Goal: Information Seeking & Learning: Learn about a topic

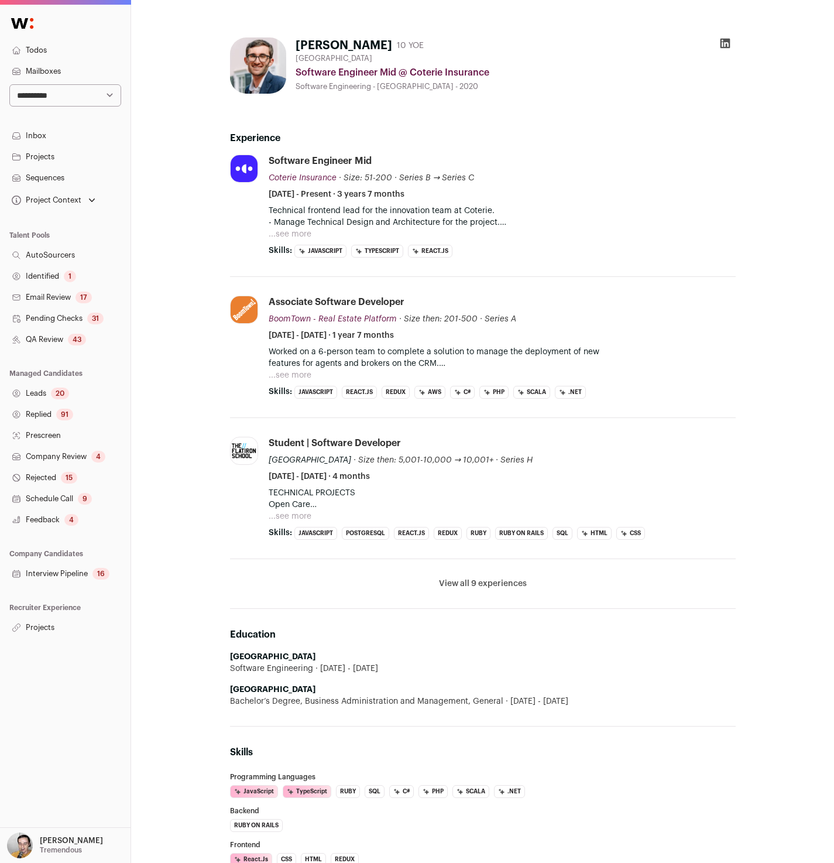
click at [296, 235] on button "...see more" at bounding box center [290, 234] width 43 height 12
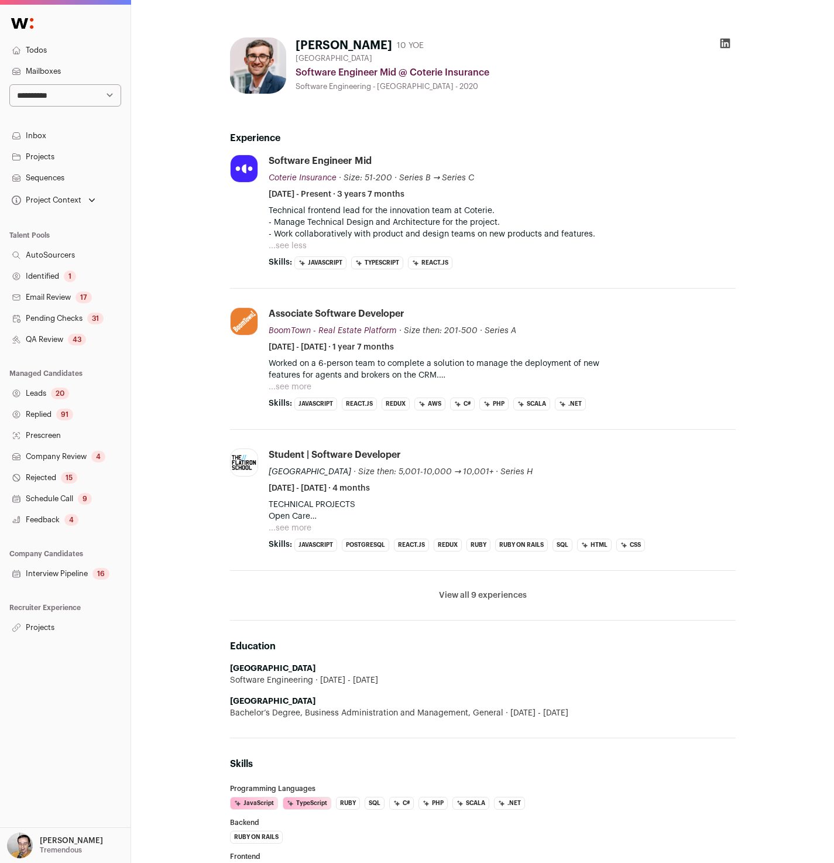
click at [299, 390] on button "...see more" at bounding box center [290, 387] width 43 height 12
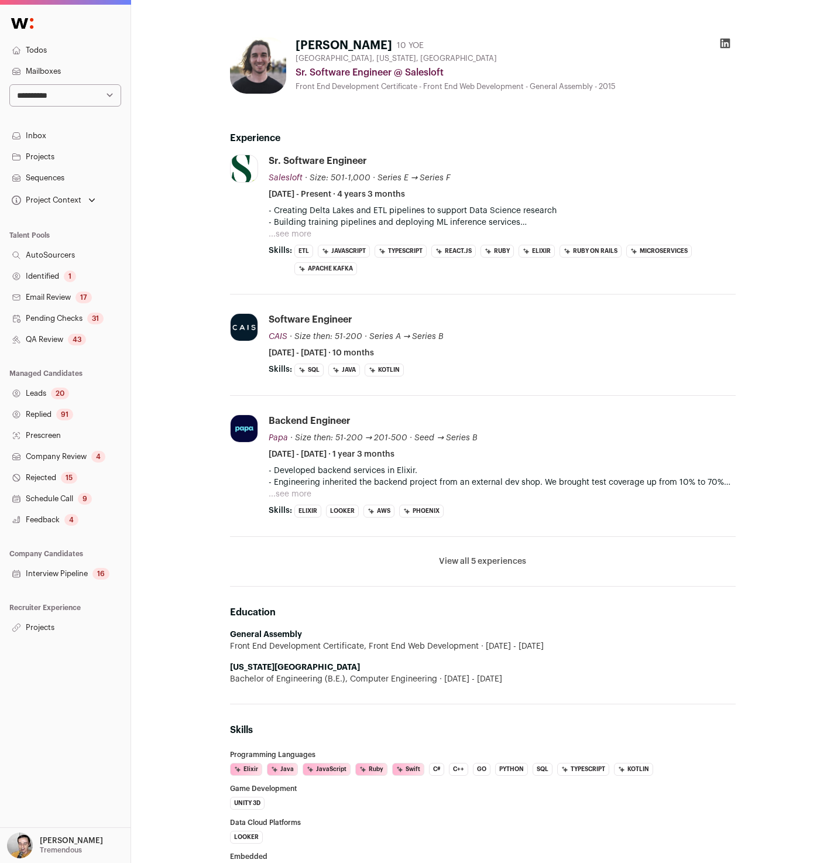
click at [301, 233] on button "...see more" at bounding box center [290, 234] width 43 height 12
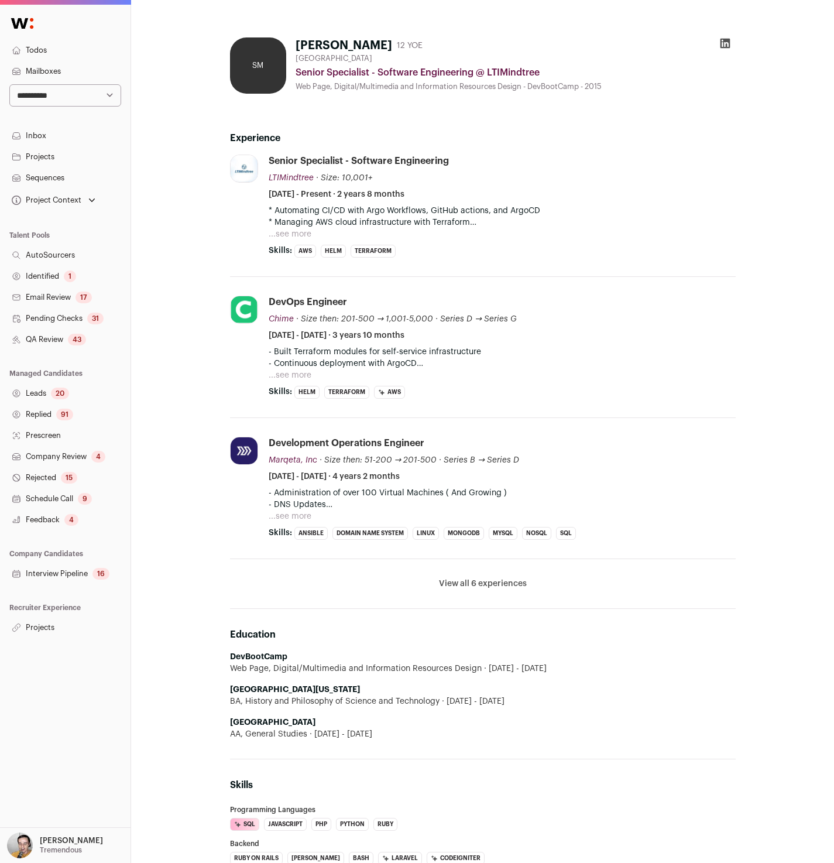
click at [288, 234] on button "...see more" at bounding box center [290, 234] width 43 height 12
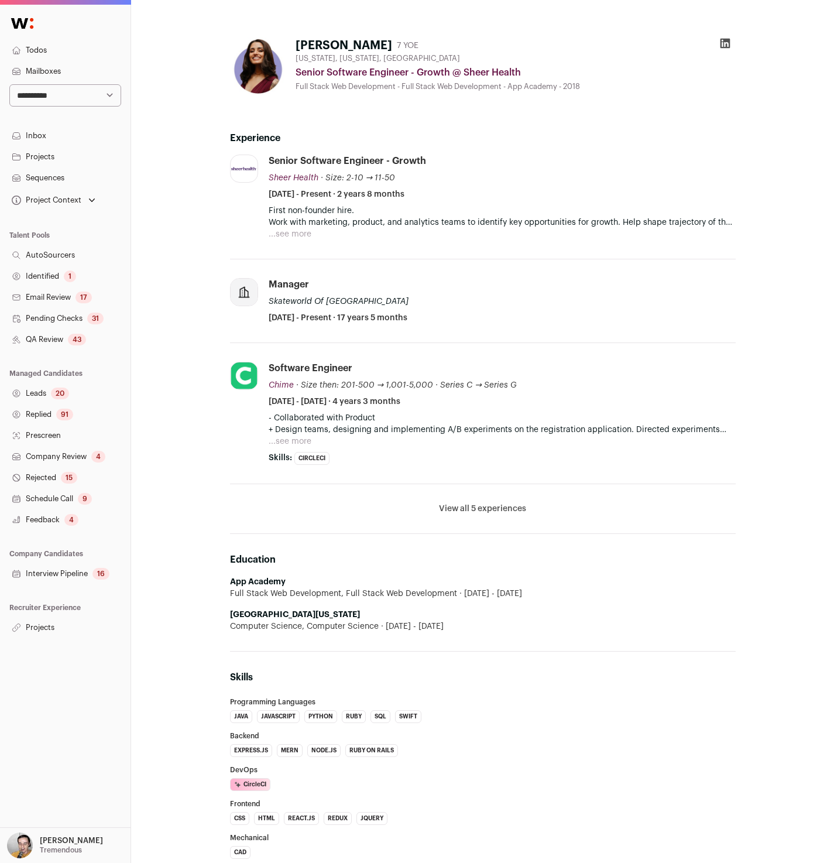
click at [292, 234] on button "...see more" at bounding box center [290, 234] width 43 height 12
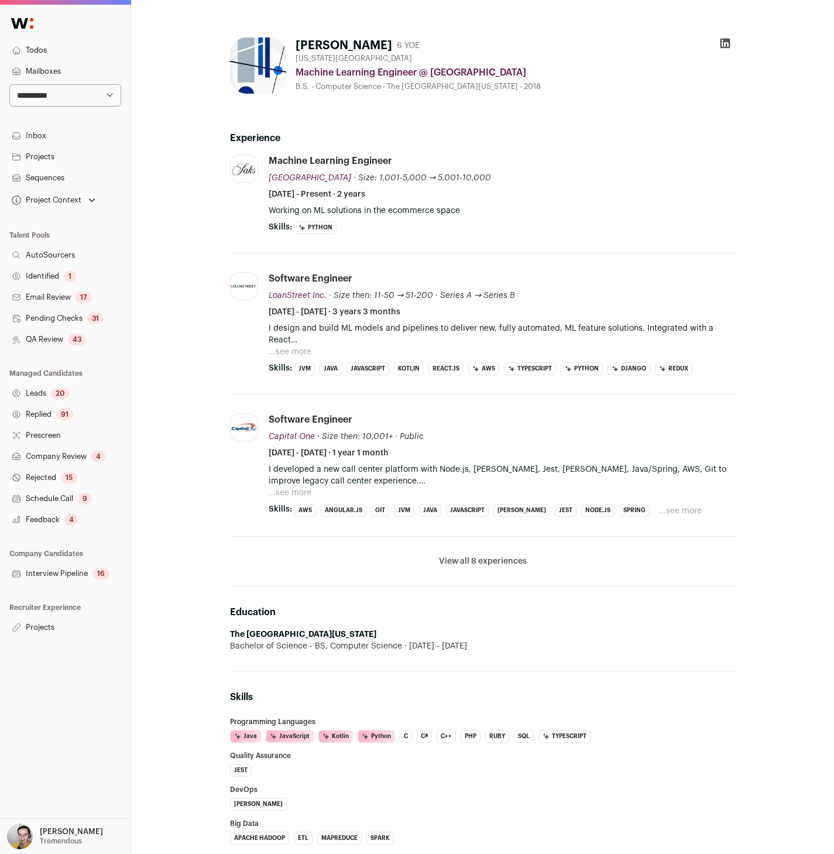
click at [300, 353] on button "...see more" at bounding box center [290, 352] width 43 height 12
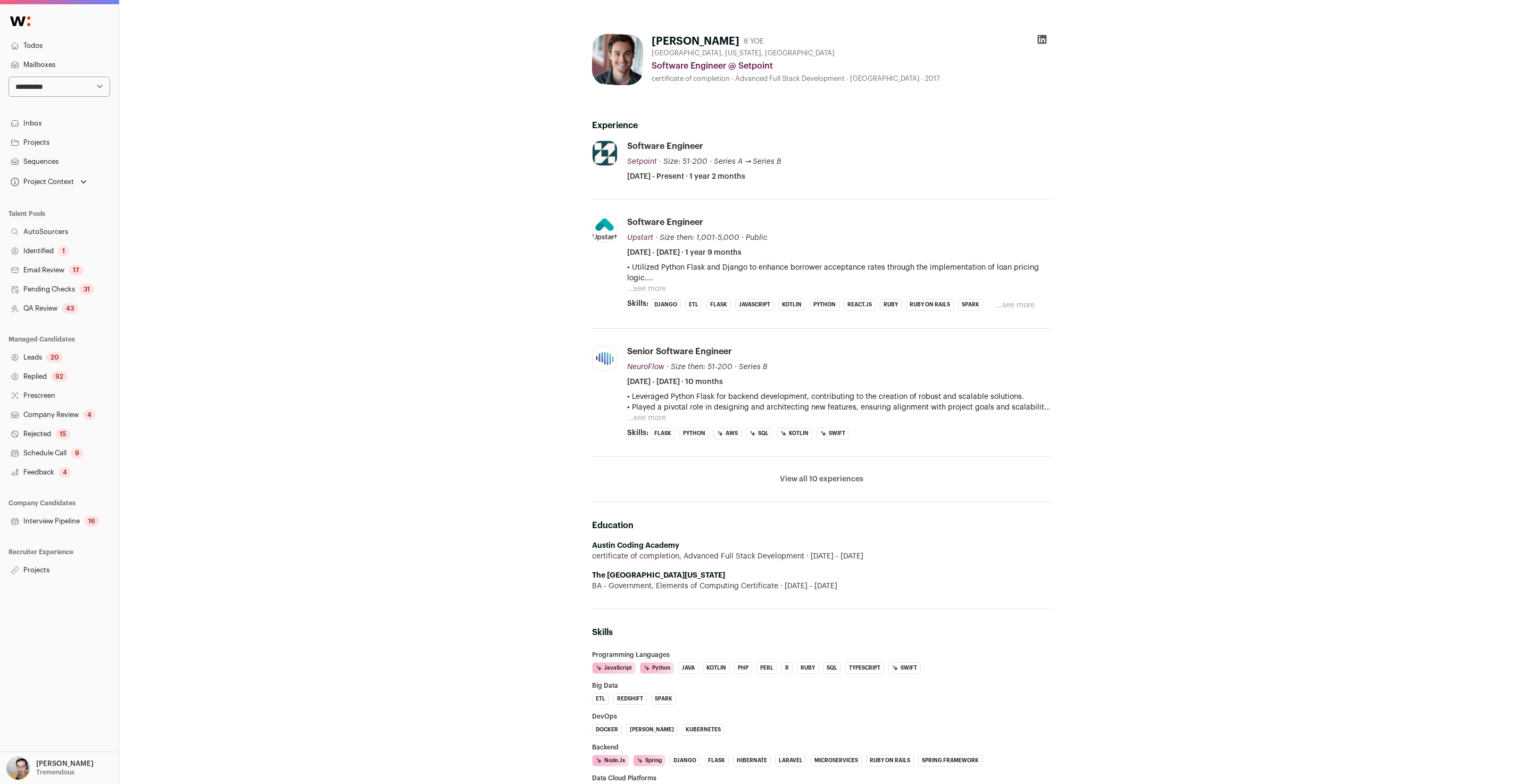
click at [648, 285] on button "...see more" at bounding box center [646, 289] width 39 height 11
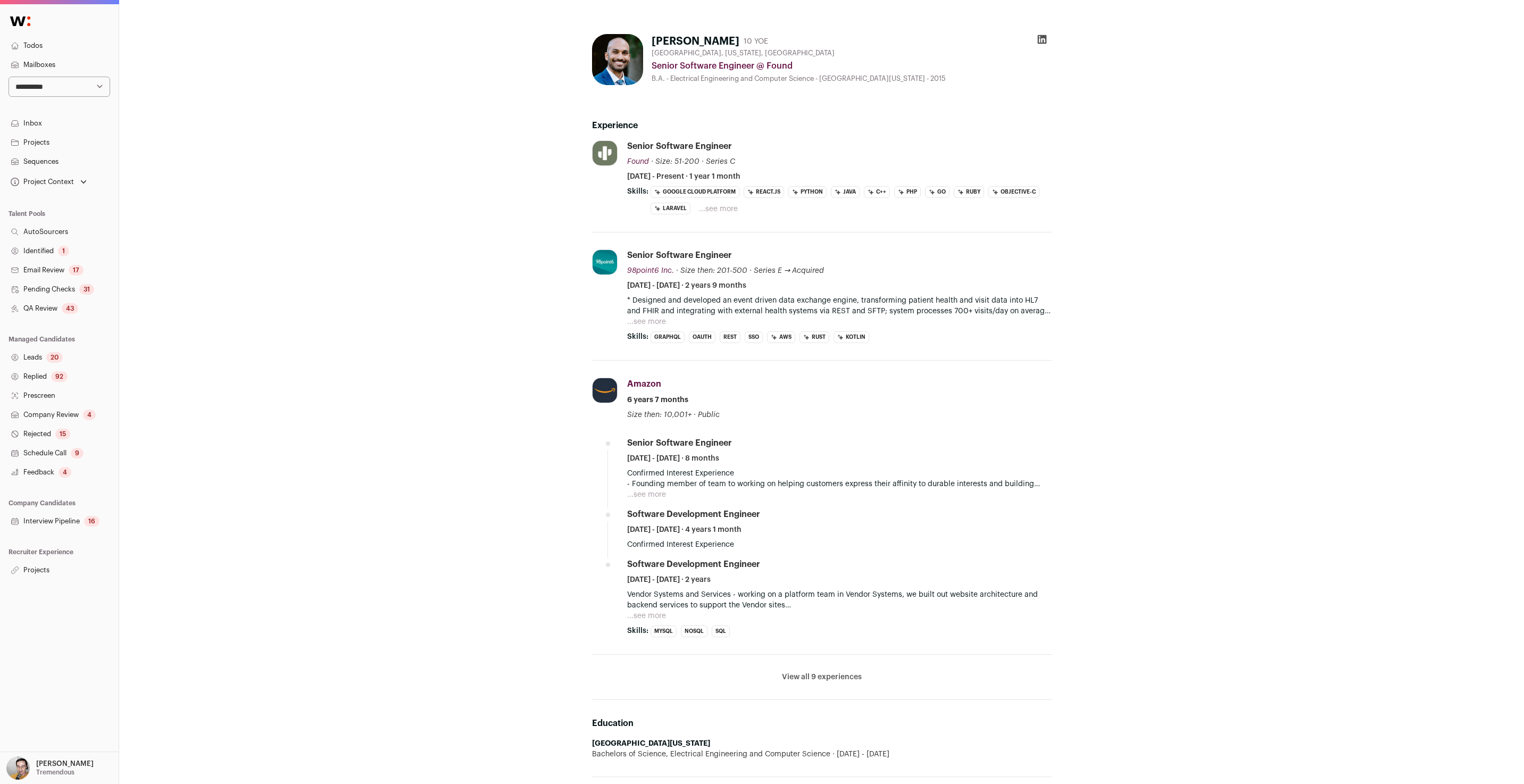
click at [719, 205] on button "...see more" at bounding box center [718, 209] width 39 height 11
click at [652, 322] on button "...see more" at bounding box center [646, 322] width 39 height 11
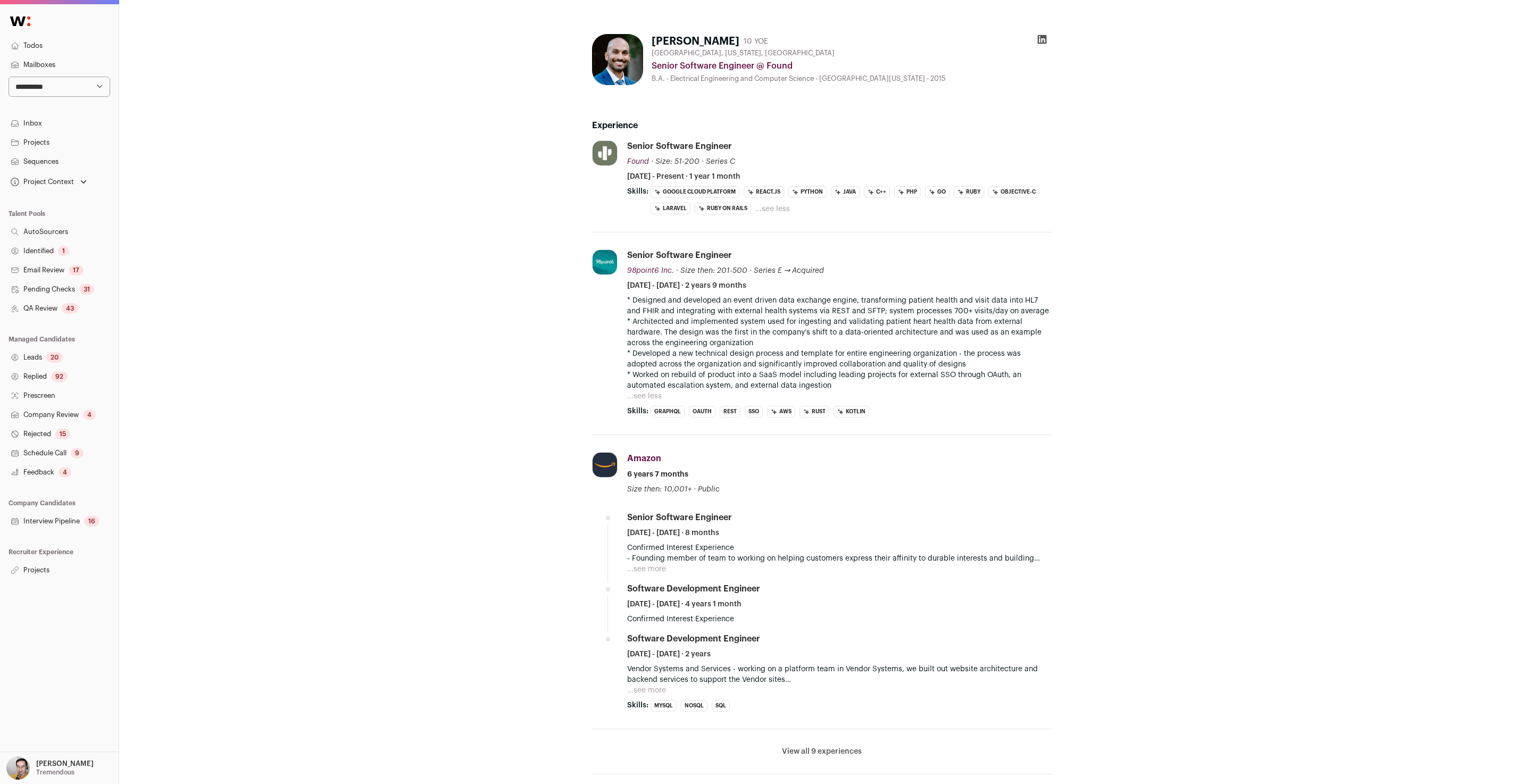
click at [454, 270] on div "Riyaz Shah 10 YOE Seattle, Washington, United States Senior Software Engineer @…" at bounding box center [822, 674] width 1405 height 1349
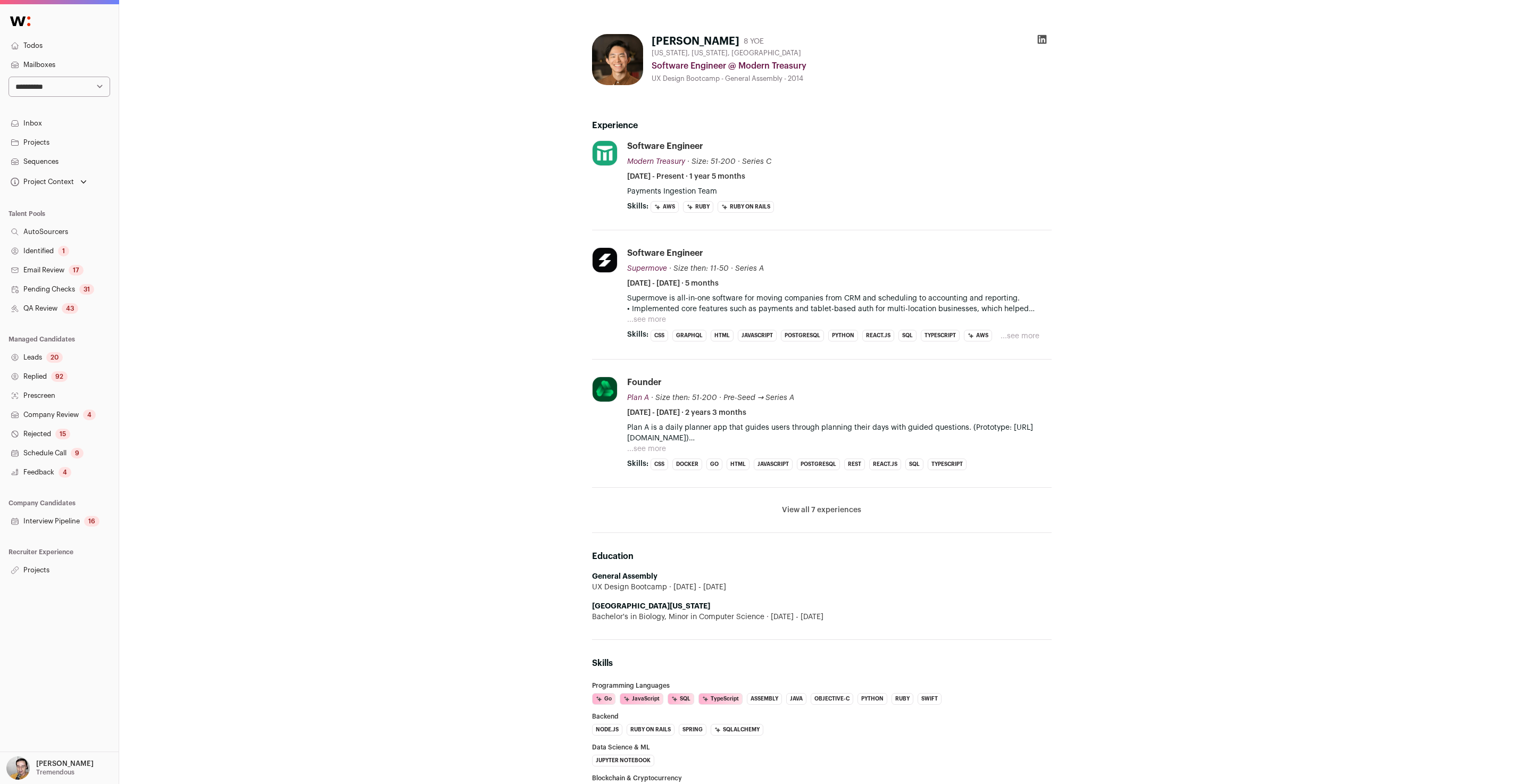
click at [656, 315] on button "...see more" at bounding box center [646, 320] width 39 height 11
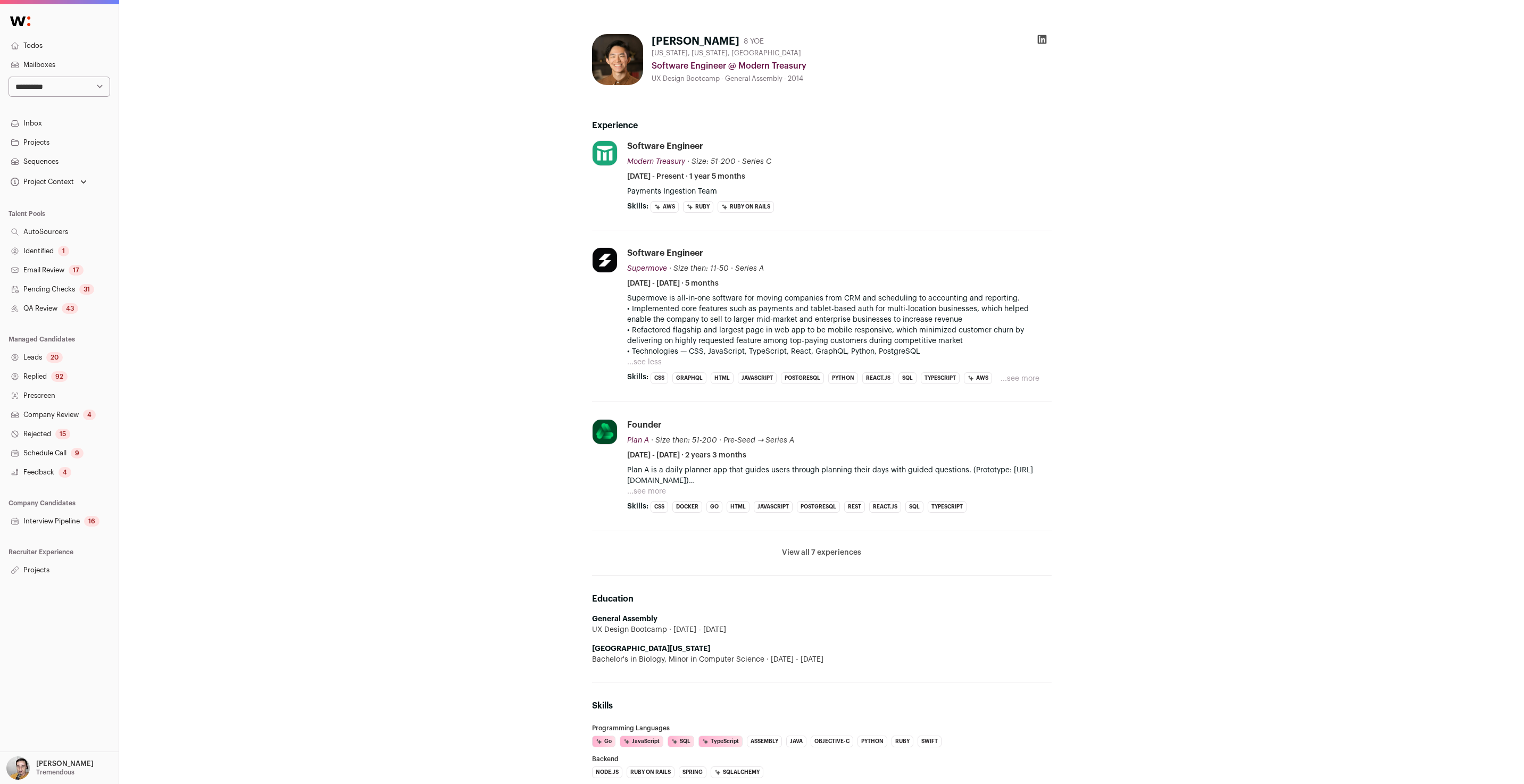
click at [1031, 376] on button "...see more" at bounding box center [1020, 379] width 39 height 11
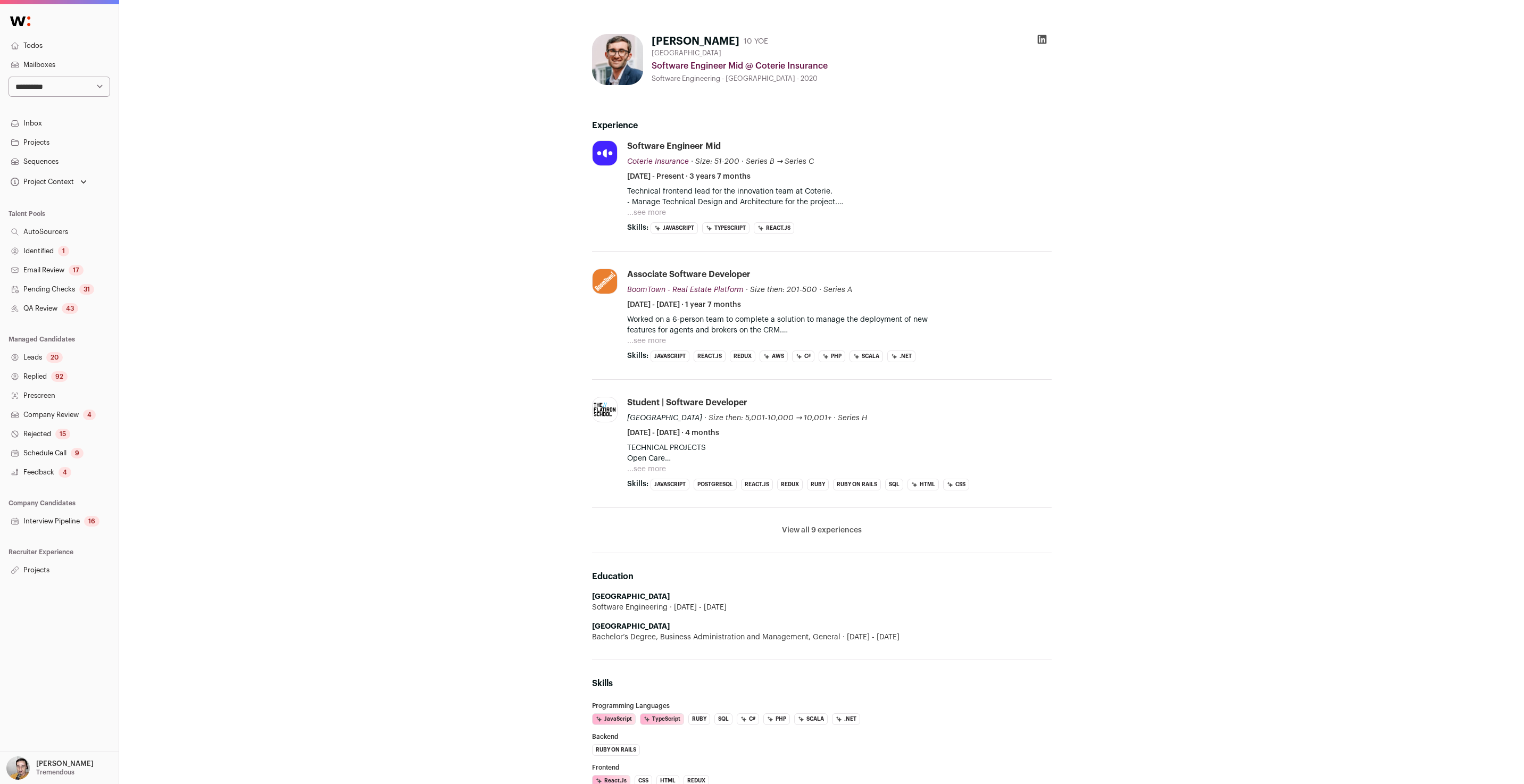
click at [655, 204] on p "- Manage Technical Design and Architecture for the project." at bounding box center [839, 203] width 424 height 11
click at [653, 208] on button "...see more" at bounding box center [646, 213] width 39 height 11
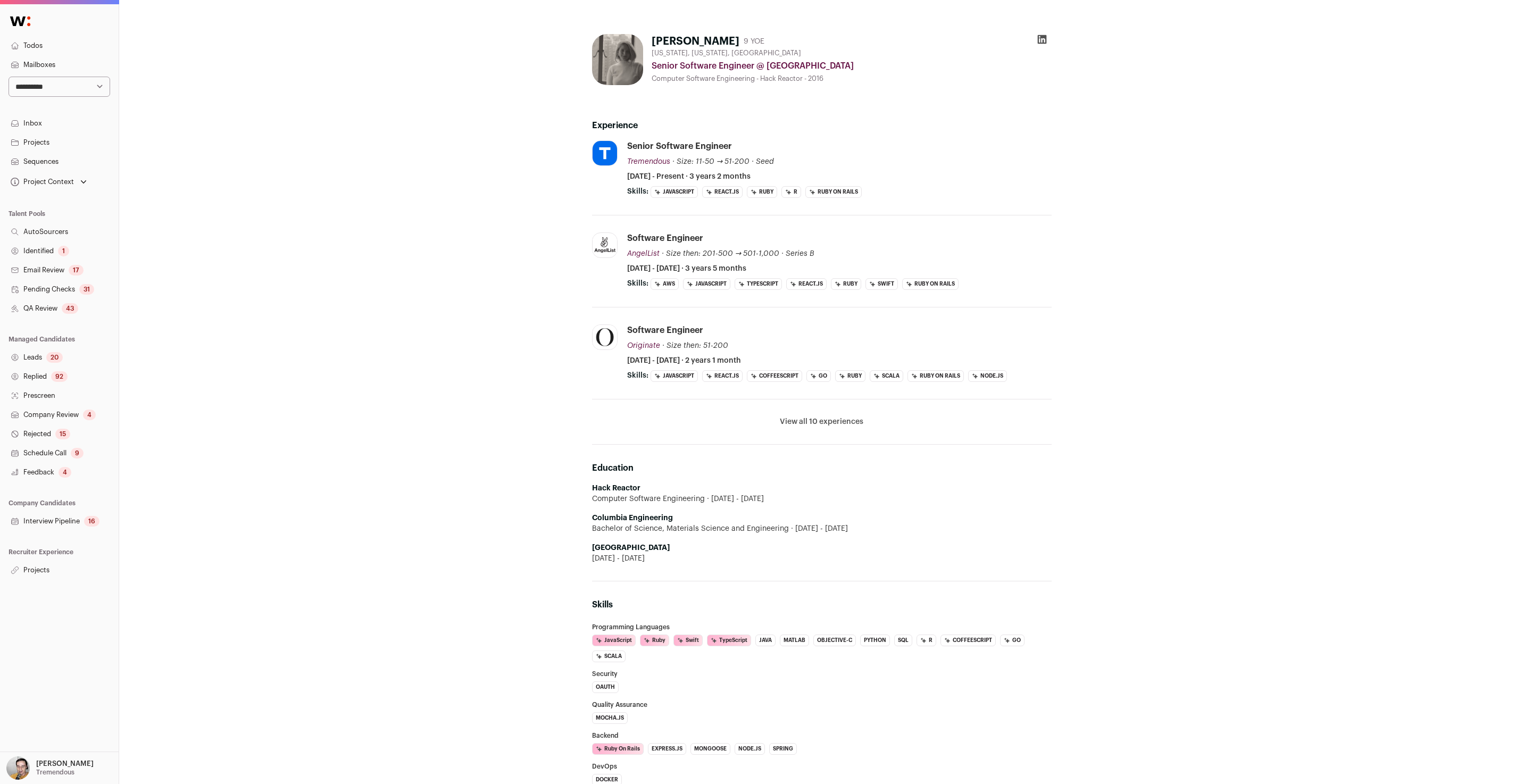
click at [850, 423] on button "View all 10 experiences" at bounding box center [822, 422] width 84 height 11
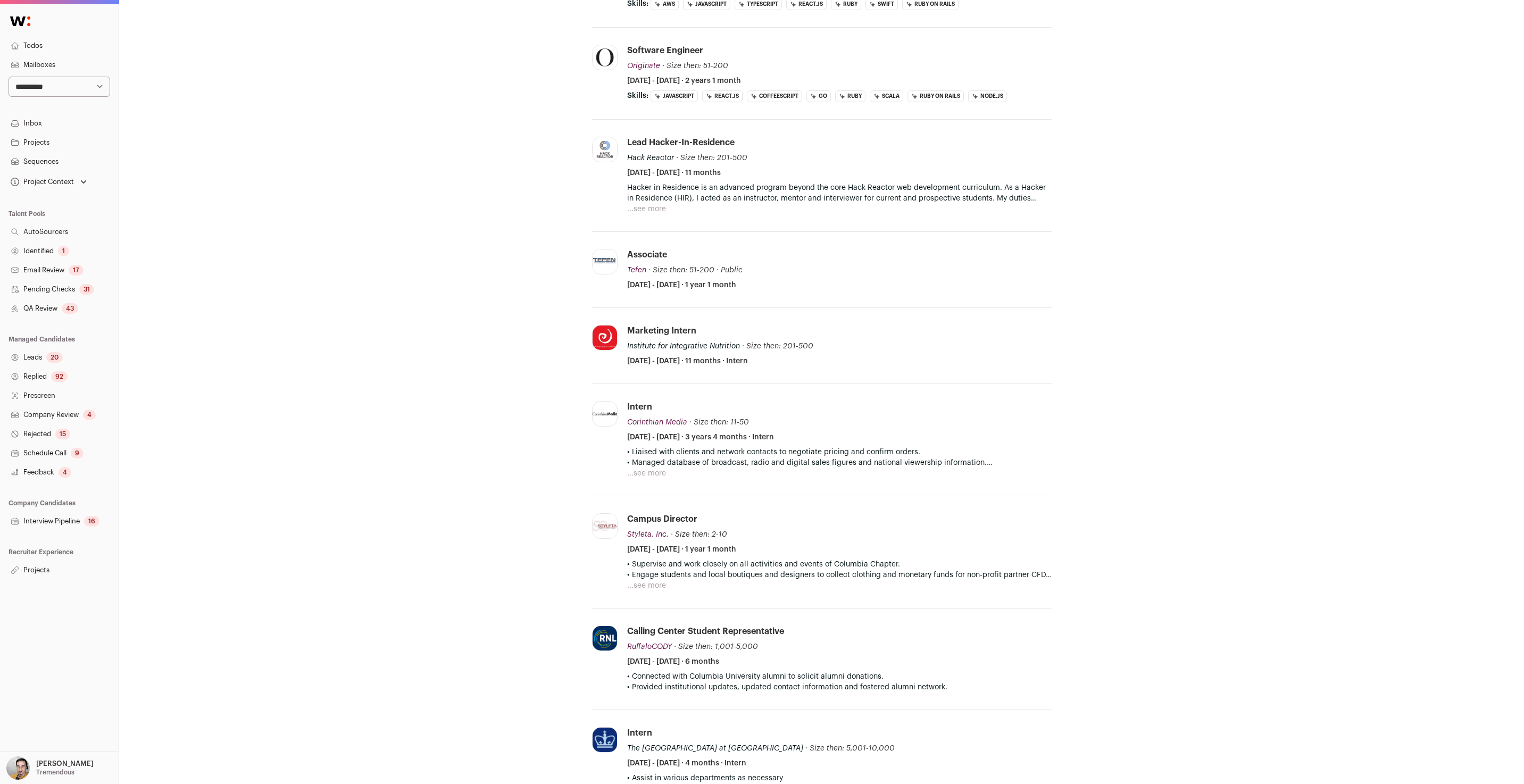
scroll to position [389, 0]
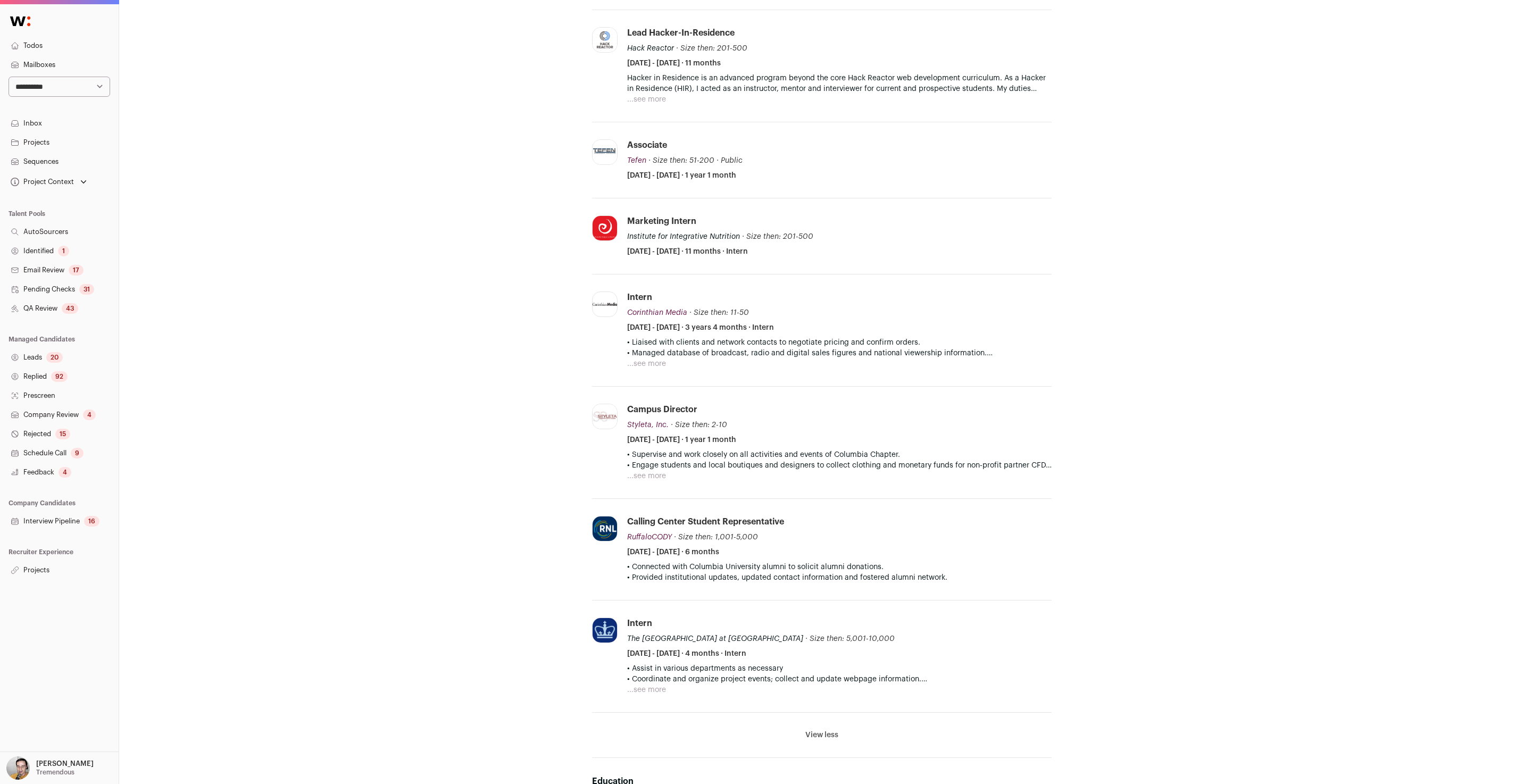
click at [386, 334] on div "Elizabeth Sciortino 9 YOE New York, New York, United States Senior Software Eng…" at bounding box center [822, 714] width 1405 height 2207
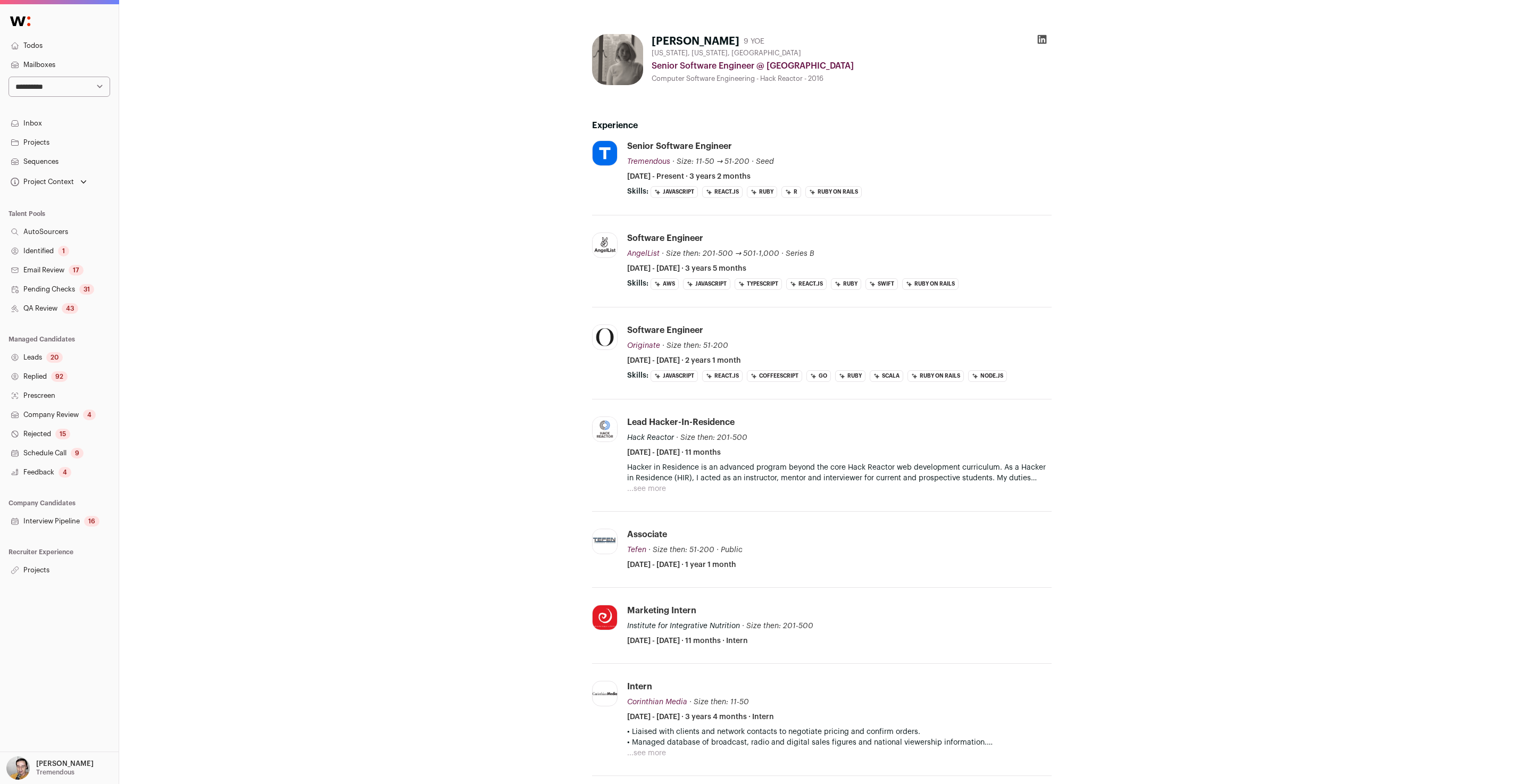
scroll to position [6, 0]
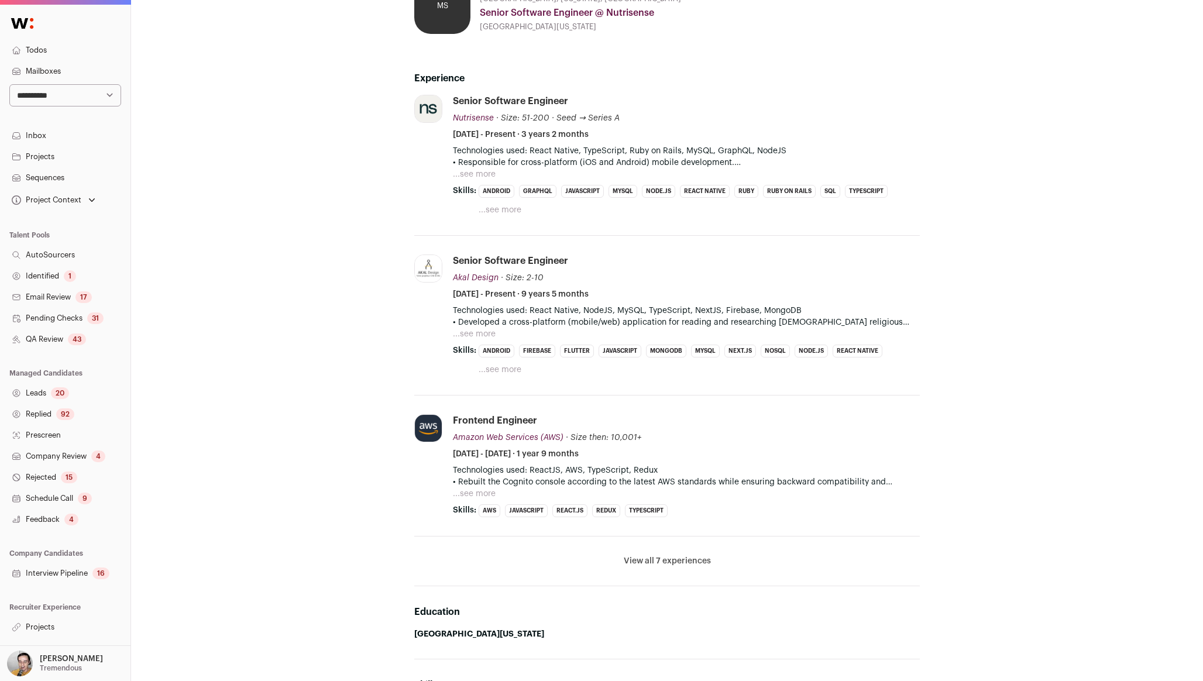
scroll to position [65, 0]
